Goal: Find specific page/section

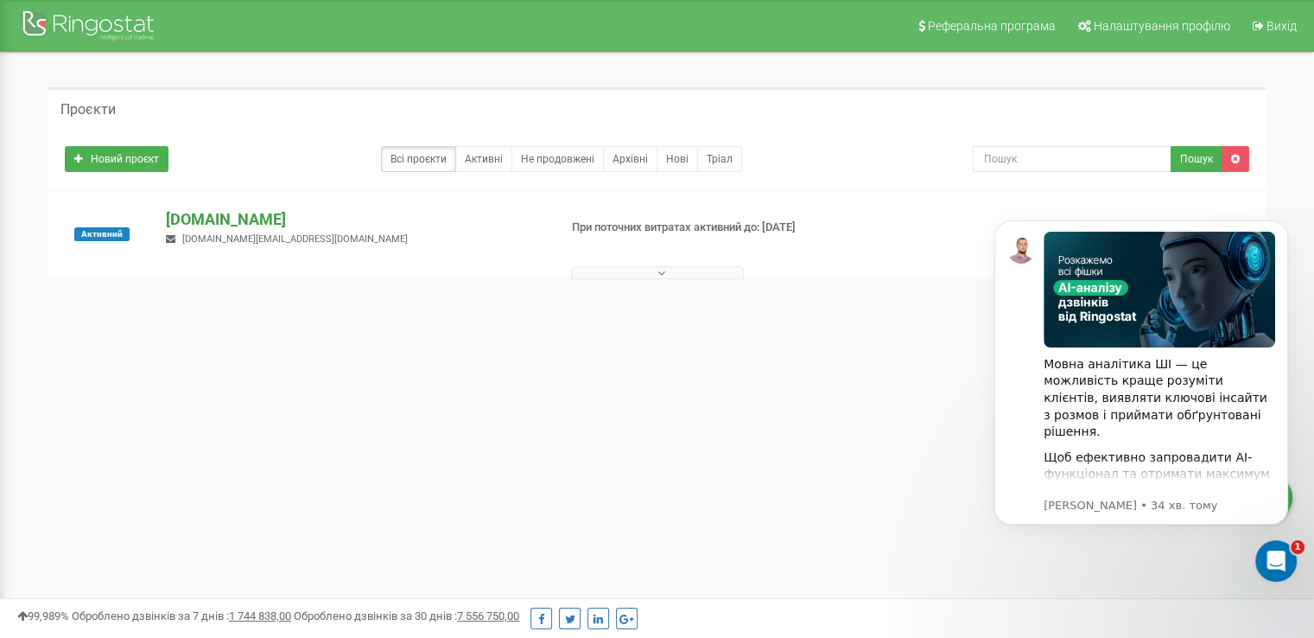
click at [198, 213] on p "[DOMAIN_NAME]" at bounding box center [355, 219] width 378 height 22
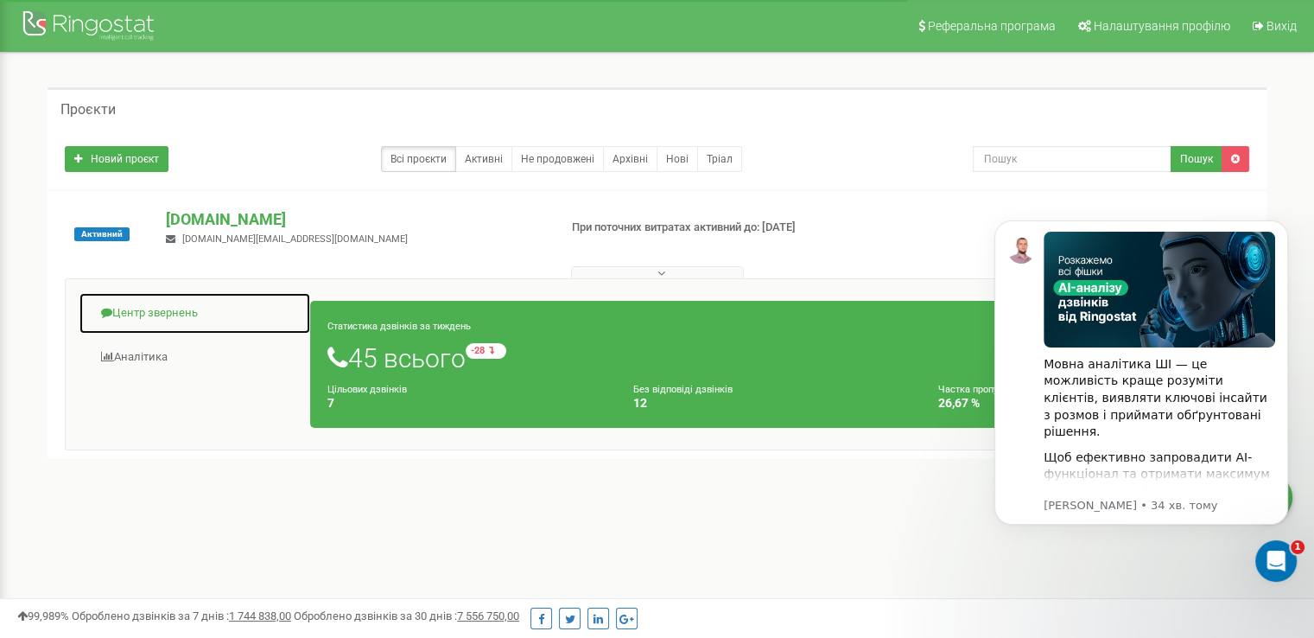
click at [162, 312] on link "Центр звернень" at bounding box center [195, 313] width 232 height 42
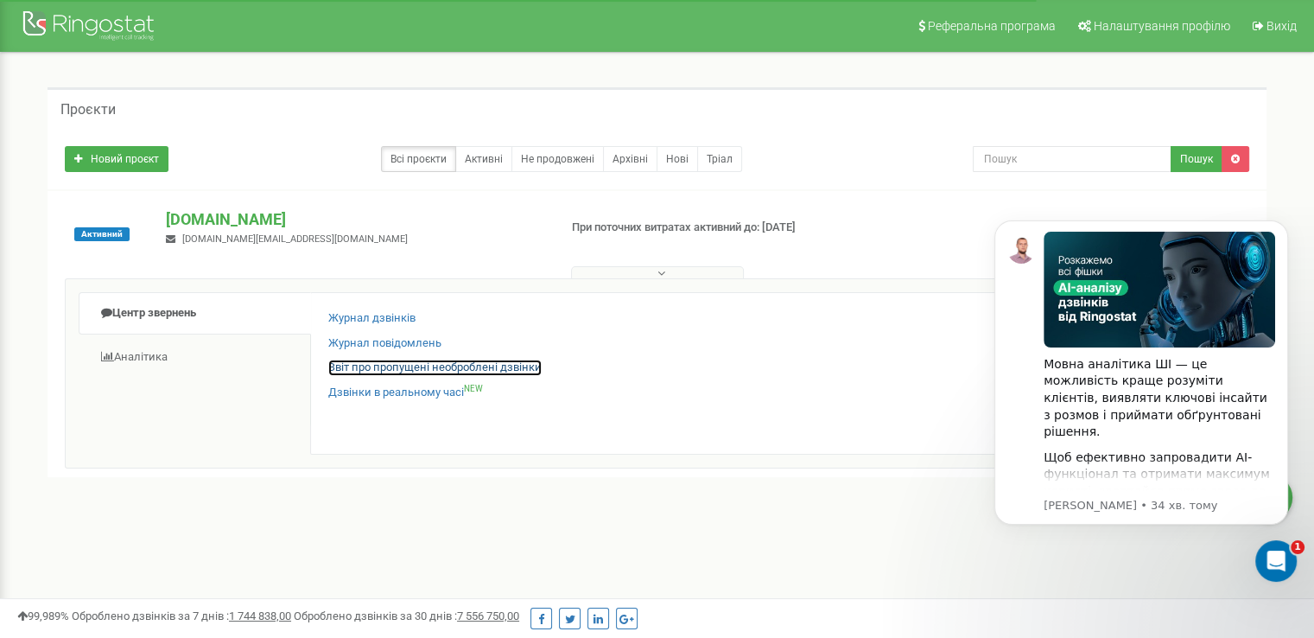
click at [402, 364] on link "Звіт про пропущені необроблені дзвінки" at bounding box center [434, 367] width 213 height 16
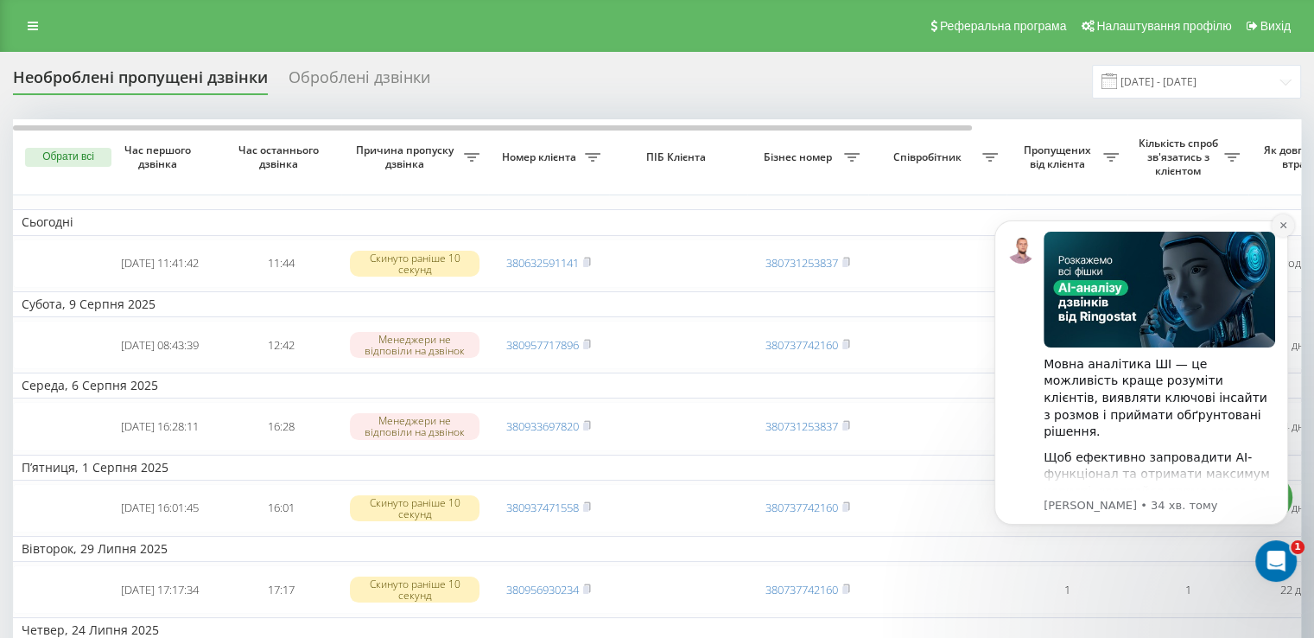
click at [1285, 224] on icon "Dismiss notification" at bounding box center [1282, 225] width 6 height 6
